Goal: Entertainment & Leisure: Consume media (video, audio)

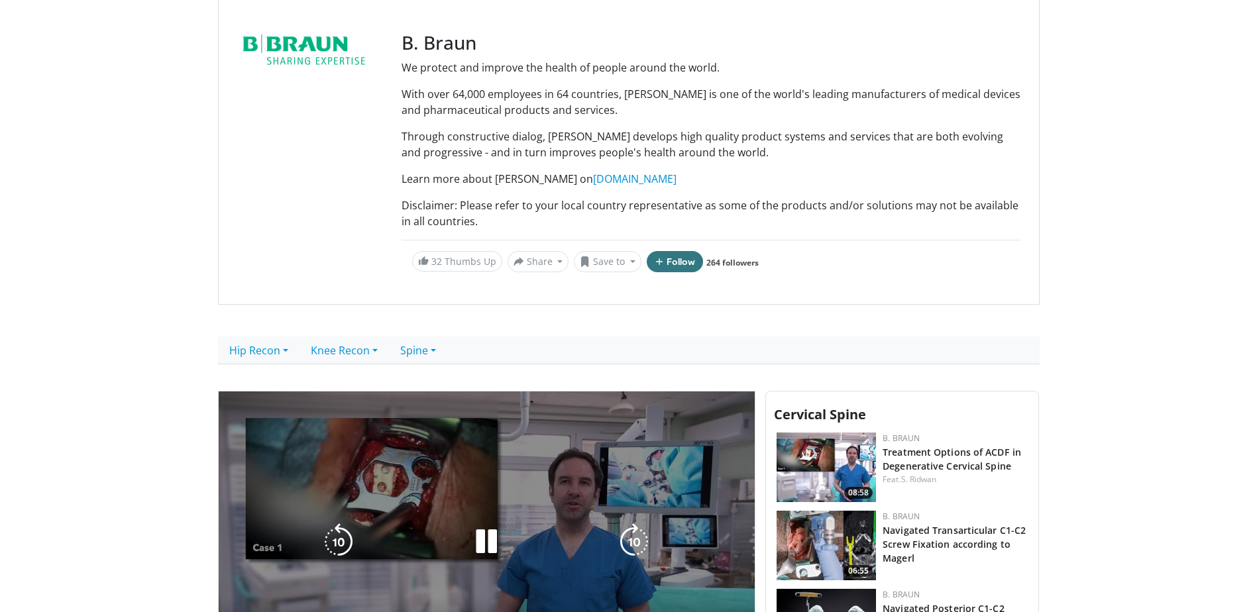
scroll to position [397, 0]
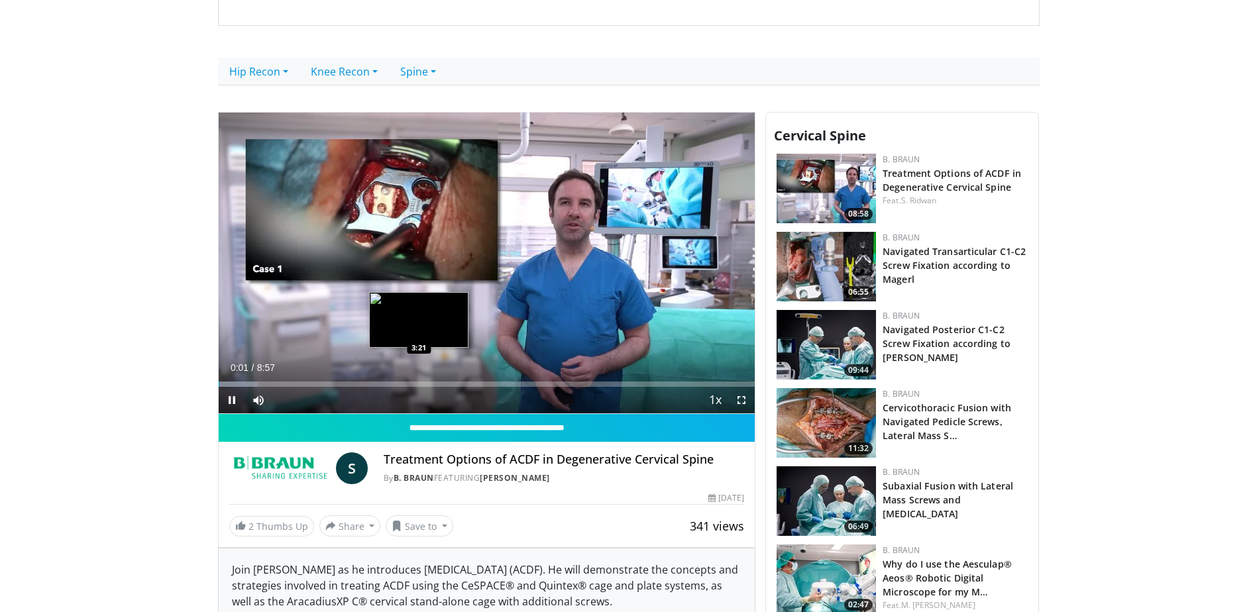
click at [419, 382] on div "Loaded : 7.36% 0:01 3:21" at bounding box center [487, 384] width 537 height 5
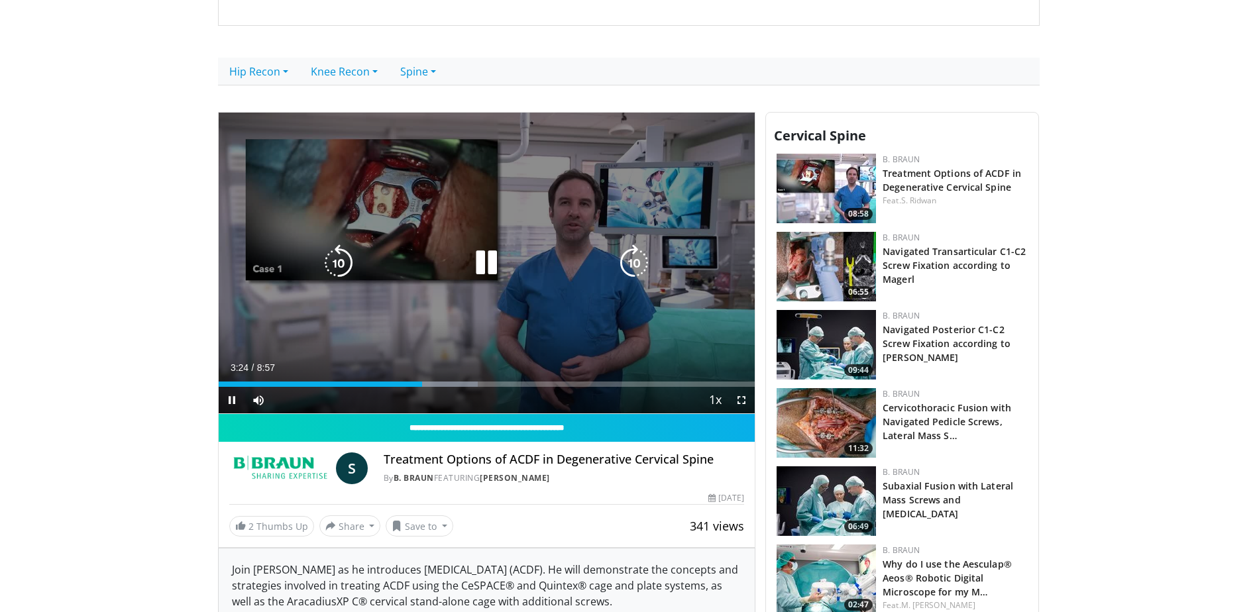
click at [489, 264] on icon "Video Player" at bounding box center [486, 262] width 37 height 37
